Goal: Information Seeking & Learning: Learn about a topic

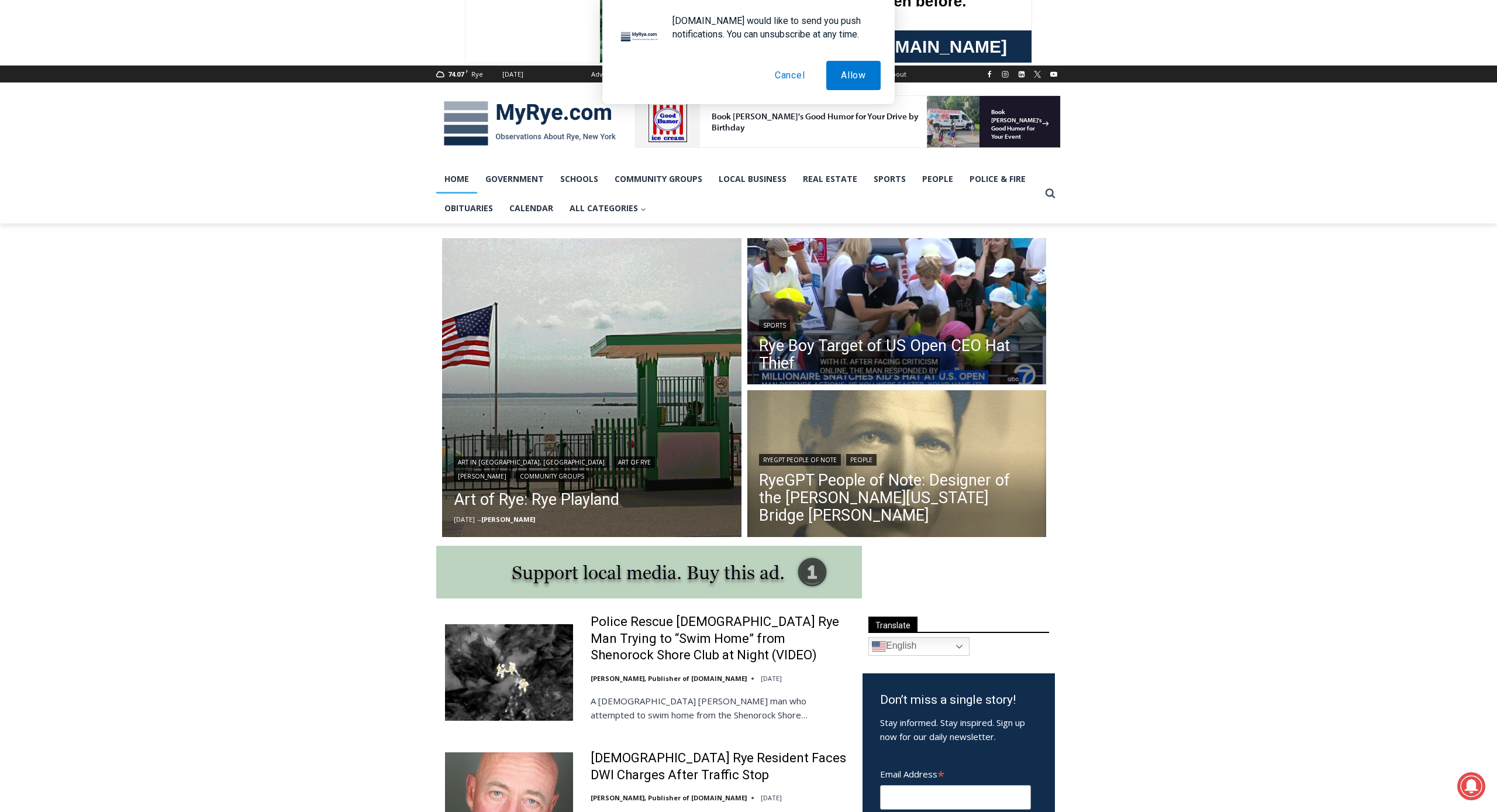
scroll to position [94, 0]
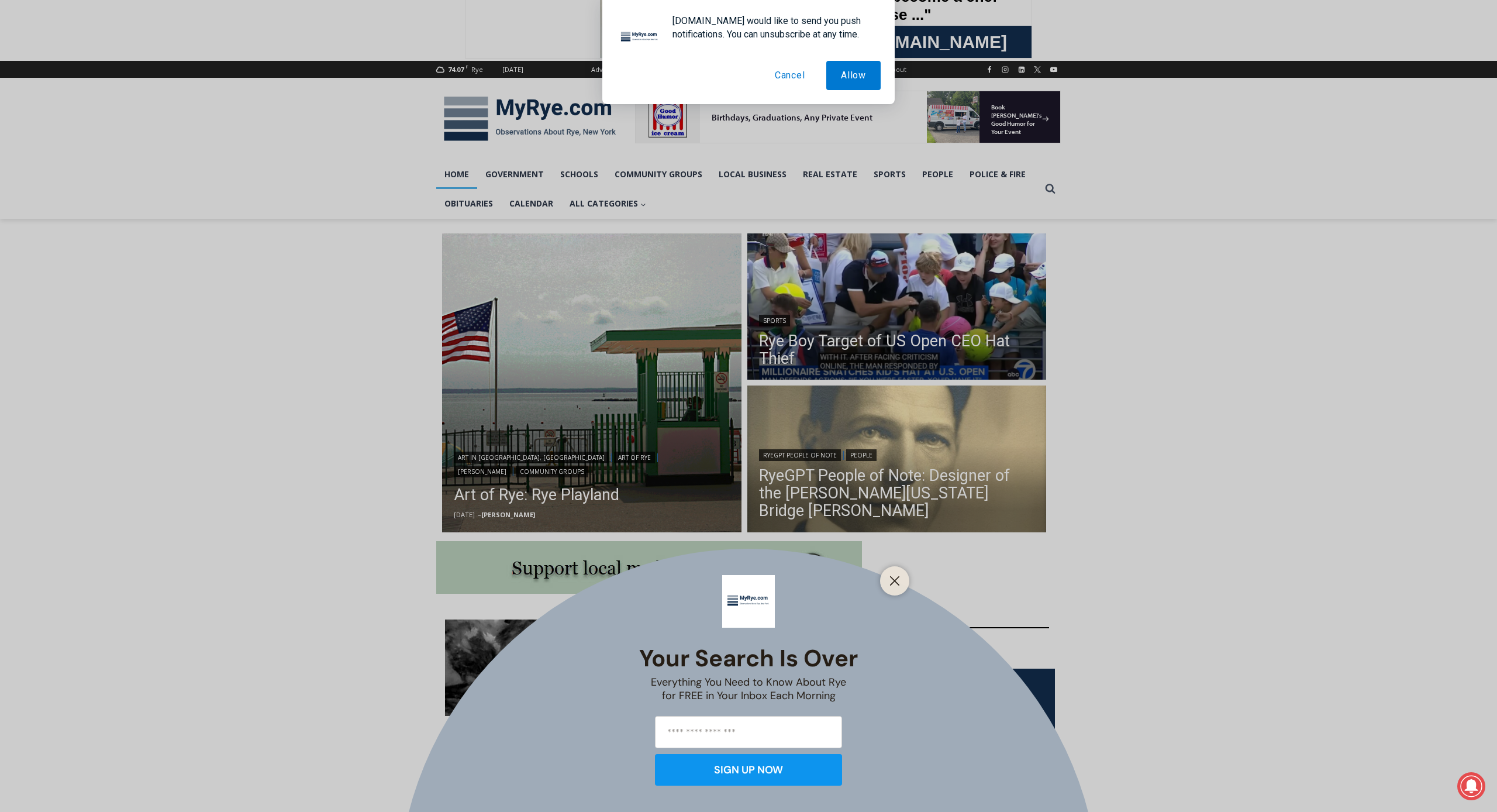
drag, startPoint x: 895, startPoint y: 581, endPoint x: 889, endPoint y: 557, distance: 24.7
click at [894, 581] on line "Close" at bounding box center [894, 581] width 8 height 8
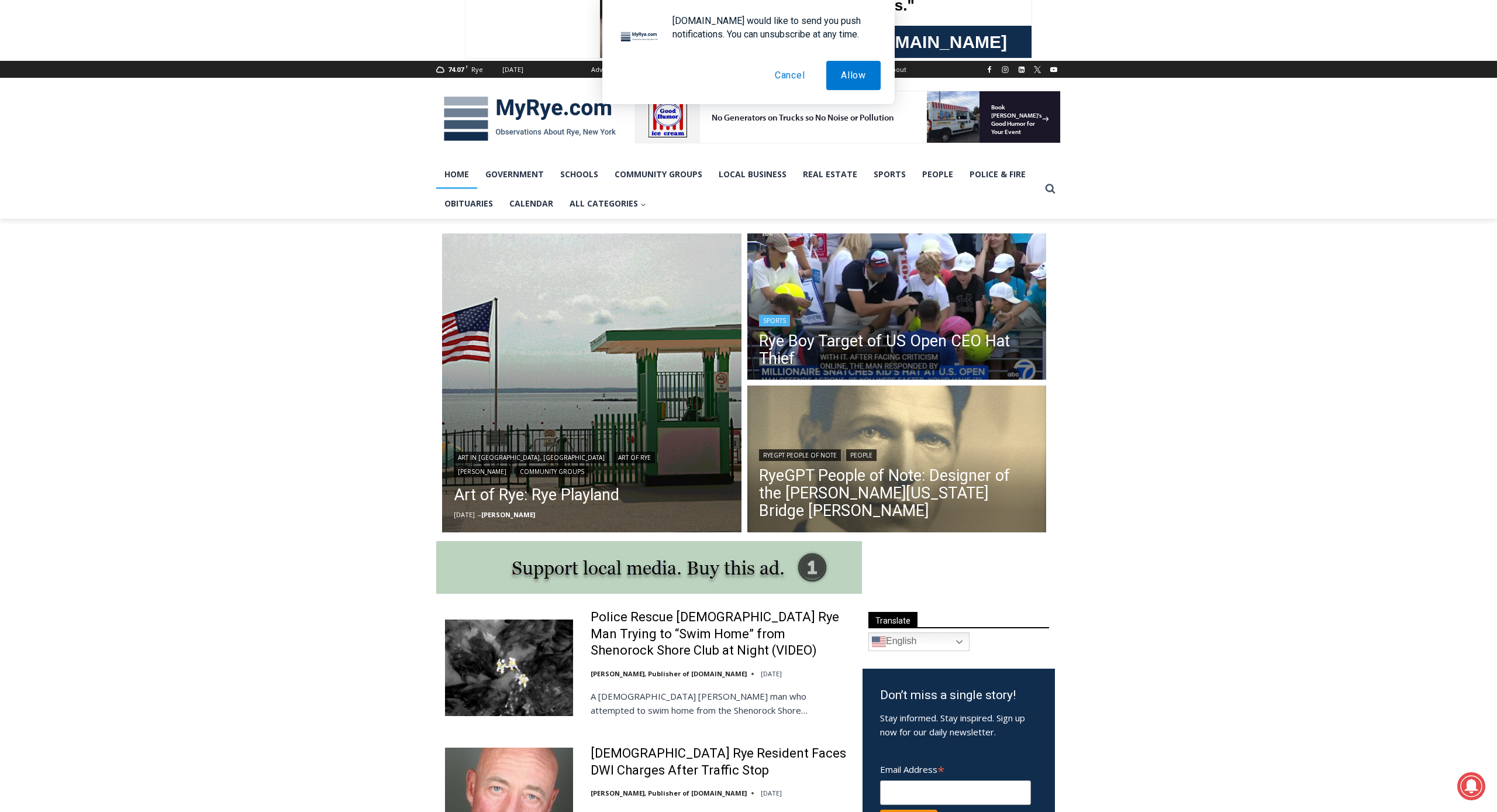
click at [891, 286] on img "Read More Rye Boy Target of US Open CEO Hat Thief" at bounding box center [897, 308] width 299 height 150
click at [797, 75] on button "Cancel" at bounding box center [790, 75] width 60 height 29
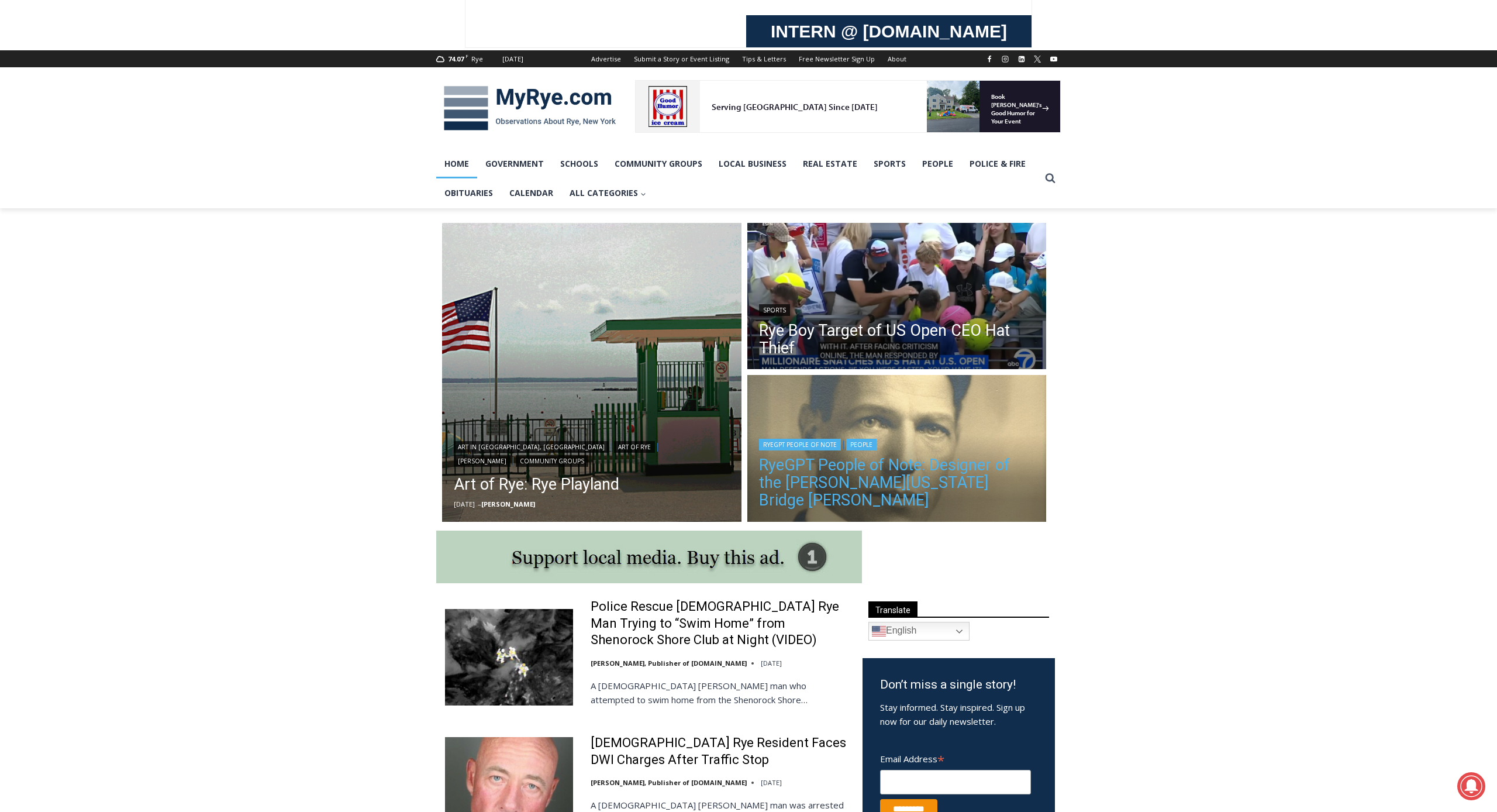
scroll to position [0, 0]
click at [982, 479] on link "RyeGPT People of Note: Designer of the [PERSON_NAME][US_STATE] Bridge [PERSON_N…" at bounding box center [897, 482] width 276 height 53
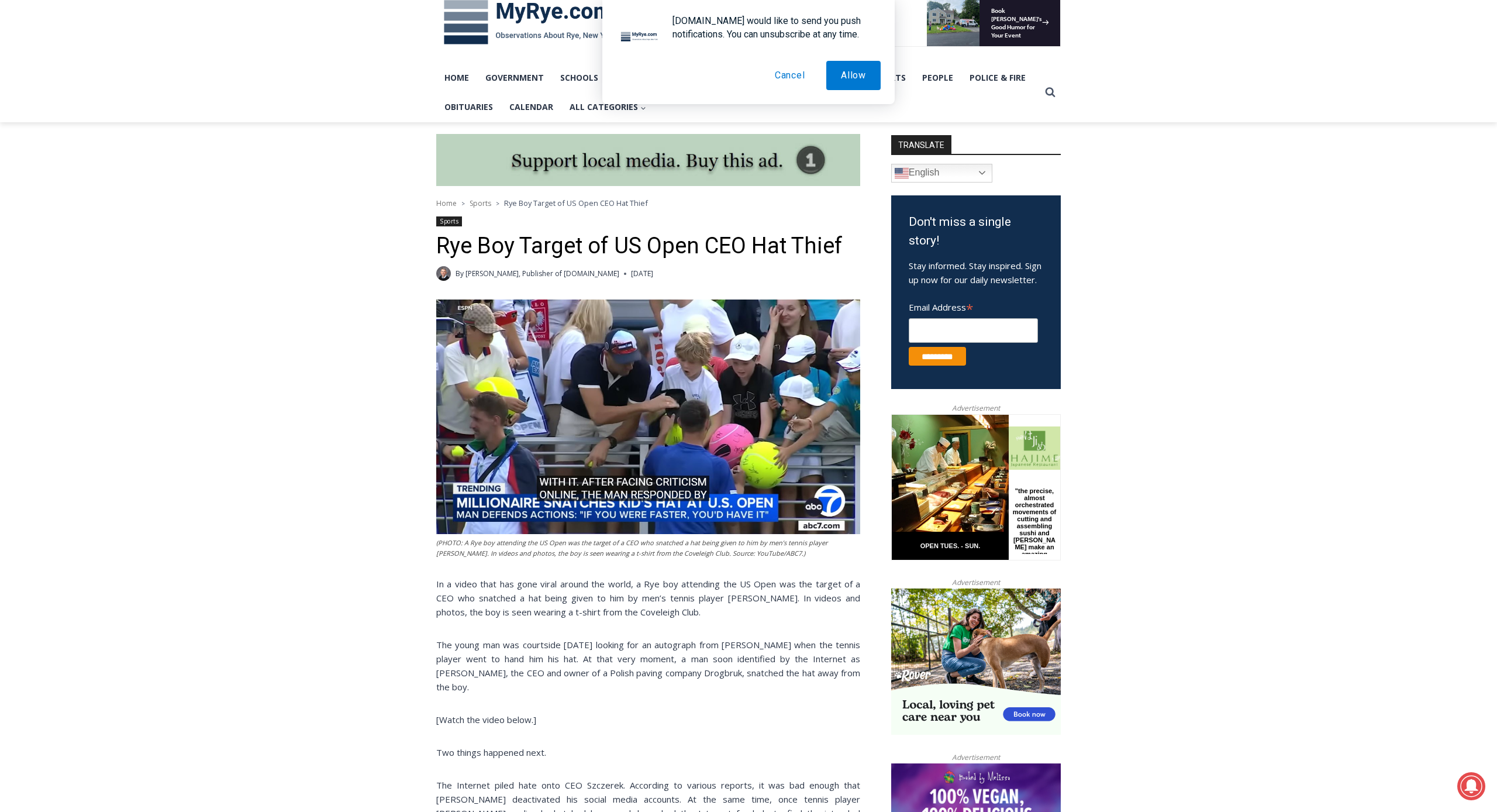
scroll to position [213, 0]
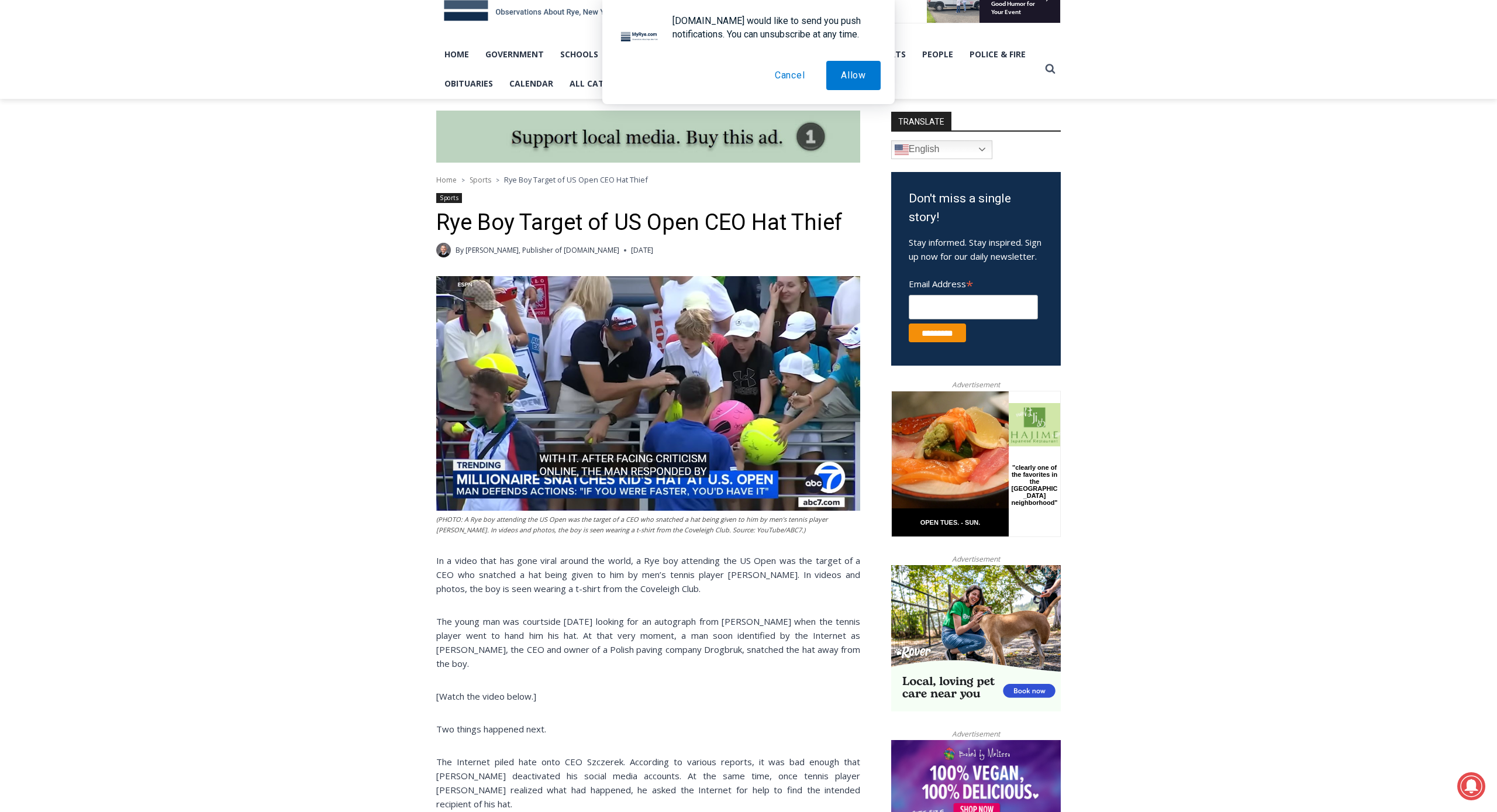
click at [789, 73] on button "Cancel" at bounding box center [790, 75] width 60 height 29
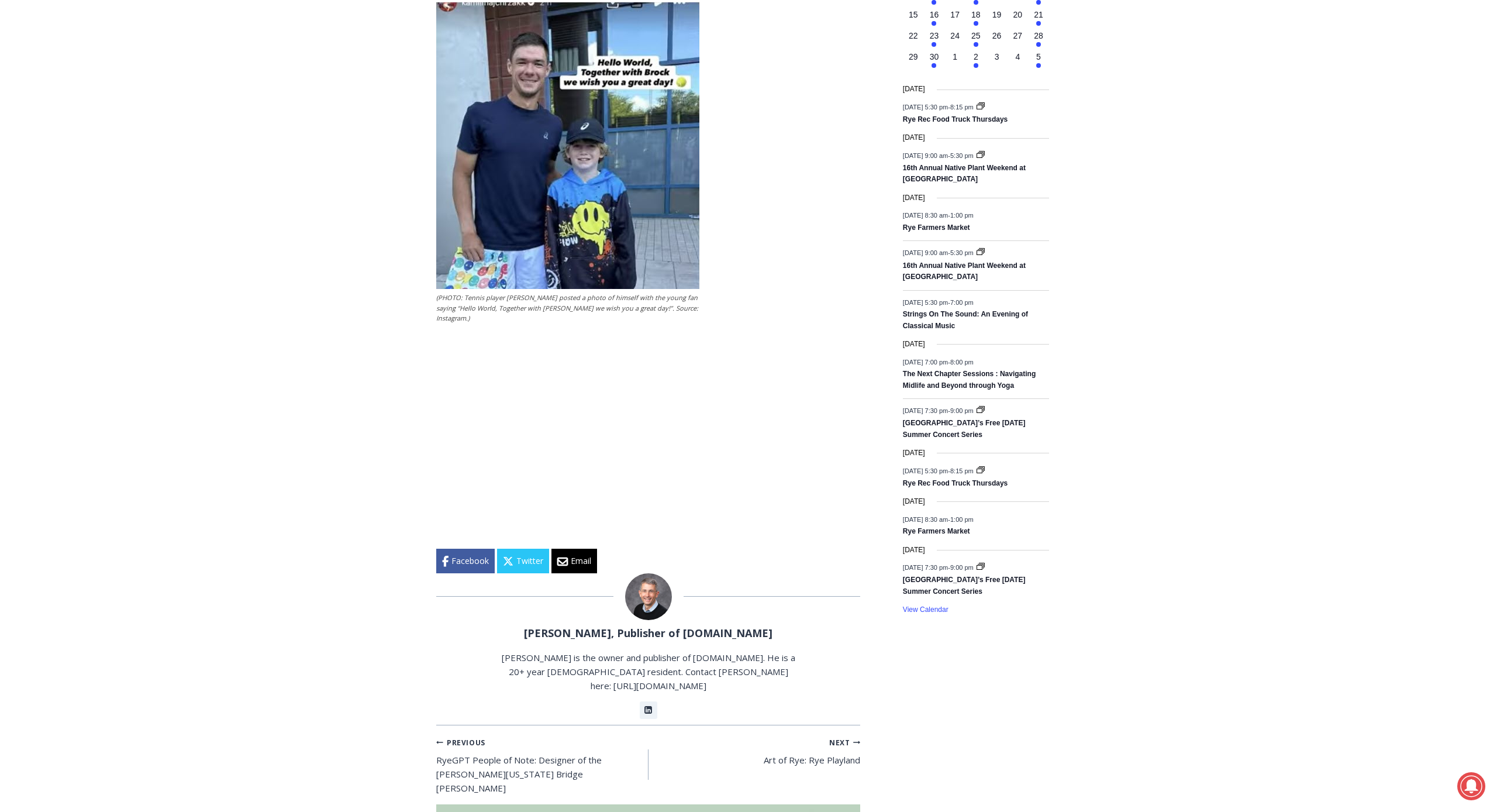
scroll to position [1430, 0]
